Goal: Navigation & Orientation: Find specific page/section

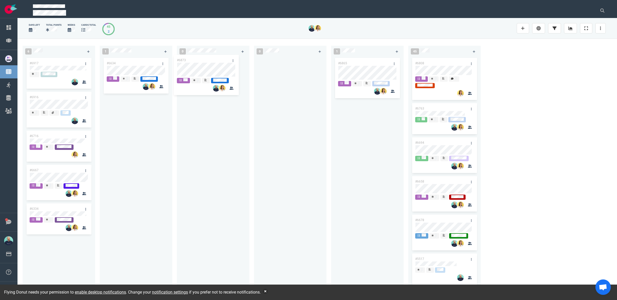
click at [208, 68] on div "6 #6873 #6917 #6916 #6716 #6667 #6334 #6873 1 #6634 0 0 1 #6865 45 #6808 #6763 …" at bounding box center [316, 169] width 599 height 261
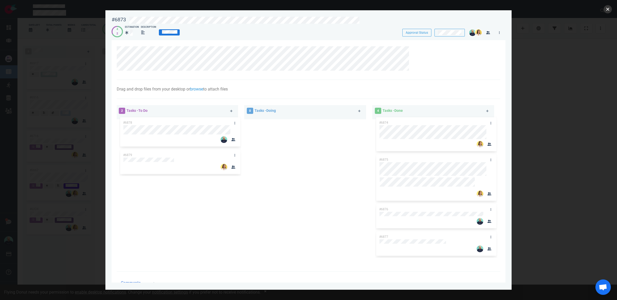
click at [609, 10] on button "close" at bounding box center [607, 9] width 8 height 8
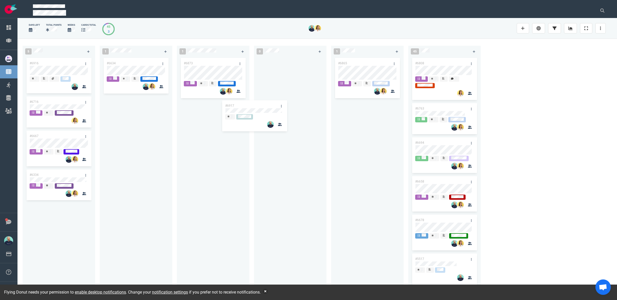
click at [245, 112] on div "5 #6917 #6916 #6716 #6667 #6334 #6917 1 #6634 1 #6873 0 1 #6865 45 #6808 #6763 …" at bounding box center [316, 169] width 599 height 261
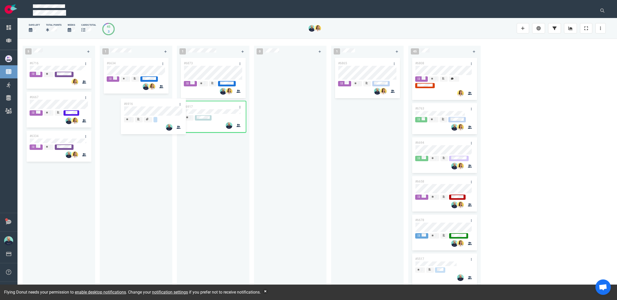
click at [146, 109] on div "5 #6916 #6716 #6667 #6334 #6916 1 #6634 1 #6873 #6917 0 1 #6865 45 #6808 #6763 …" at bounding box center [316, 169] width 599 height 261
click at [219, 143] on div "4 #6716 #6667 #6334 1 #6634 #6916 #6916 2 #6873 #6917 0 1 #6865 45 #6808 #6763 …" at bounding box center [316, 169] width 599 height 261
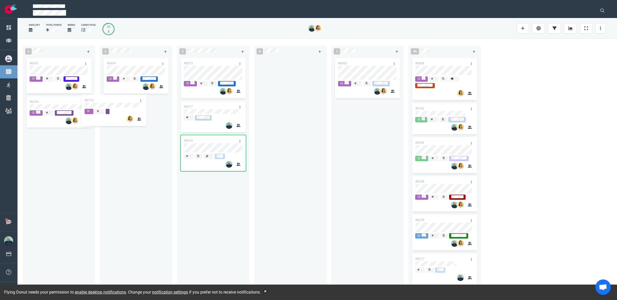
drag, startPoint x: 105, startPoint y: 100, endPoint x: 129, endPoint y: 115, distance: 28.3
click at [129, 115] on div "3 #6716 #6667 #6334 #6716 2 #6634 2 #6873 #6917 #6916 0 1 #6865 45 #6808 #6763 …" at bounding box center [316, 169] width 599 height 261
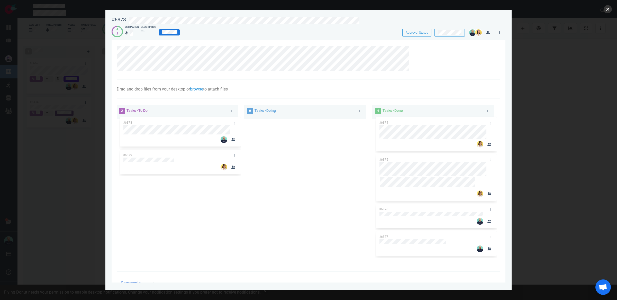
click at [609, 9] on button "close" at bounding box center [607, 9] width 8 height 8
